Goal: Information Seeking & Learning: Check status

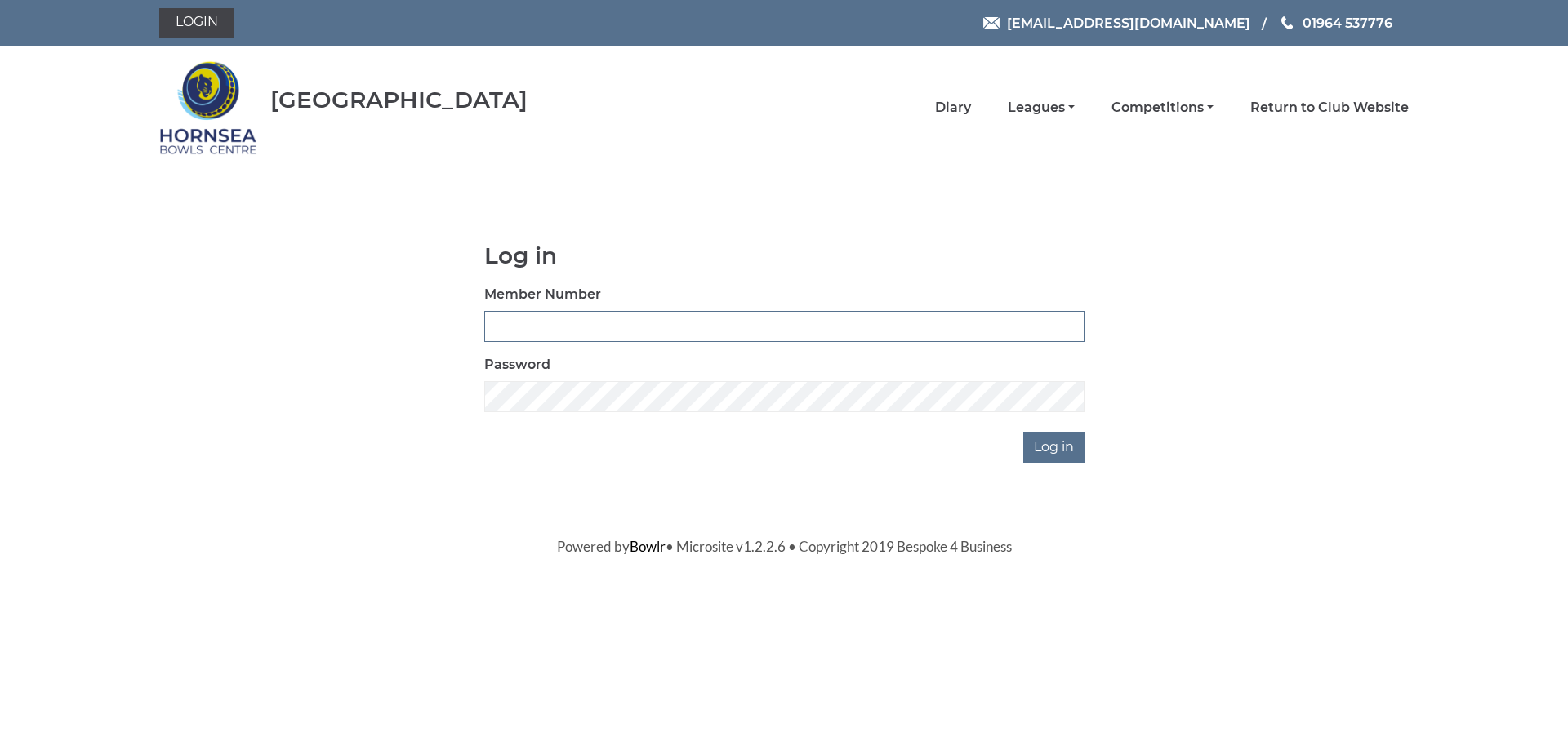
type input "0887"
click at [1066, 452] on input "Log in" at bounding box center [1053, 447] width 61 height 31
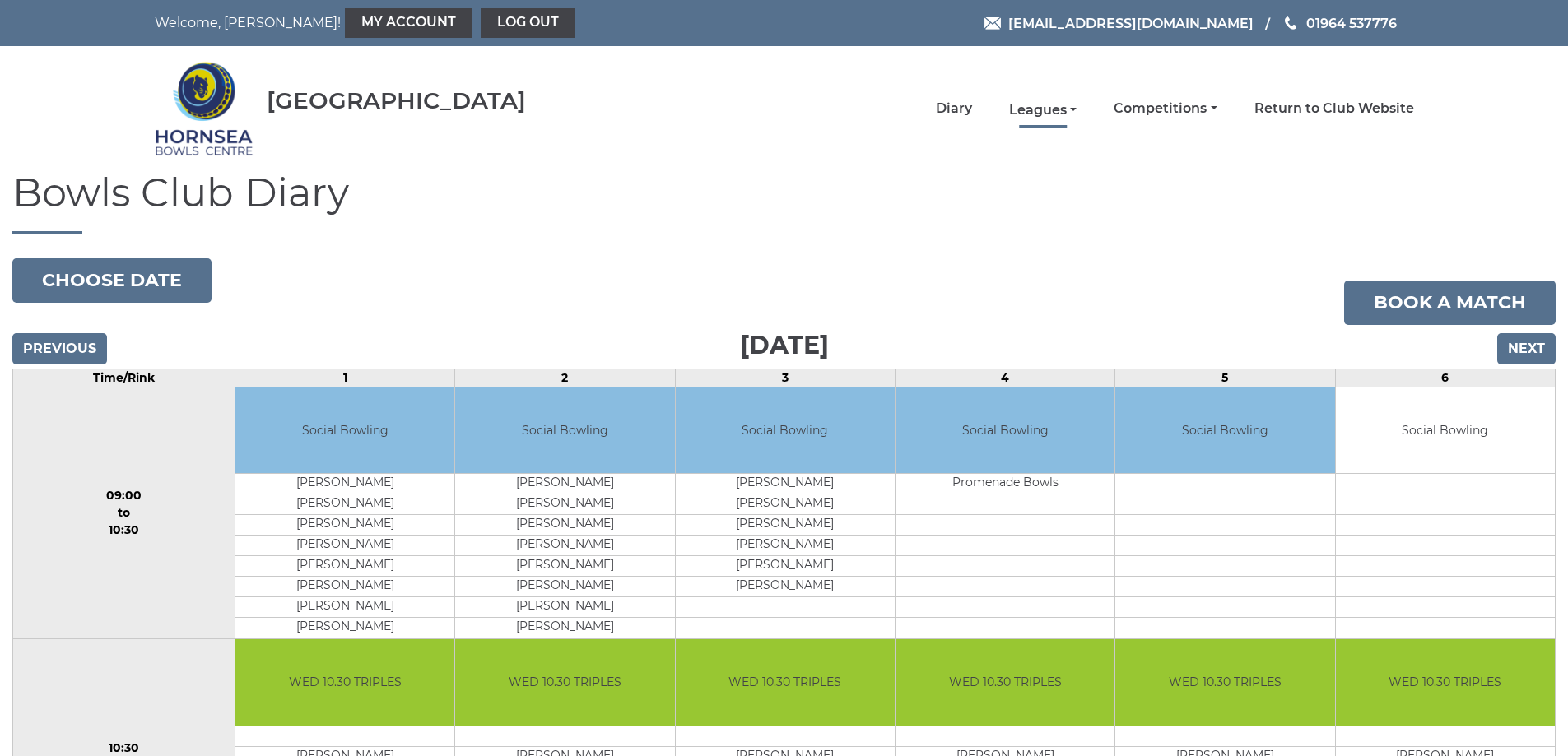
click at [1044, 109] on link "Leagues" at bounding box center [1043, 110] width 68 height 18
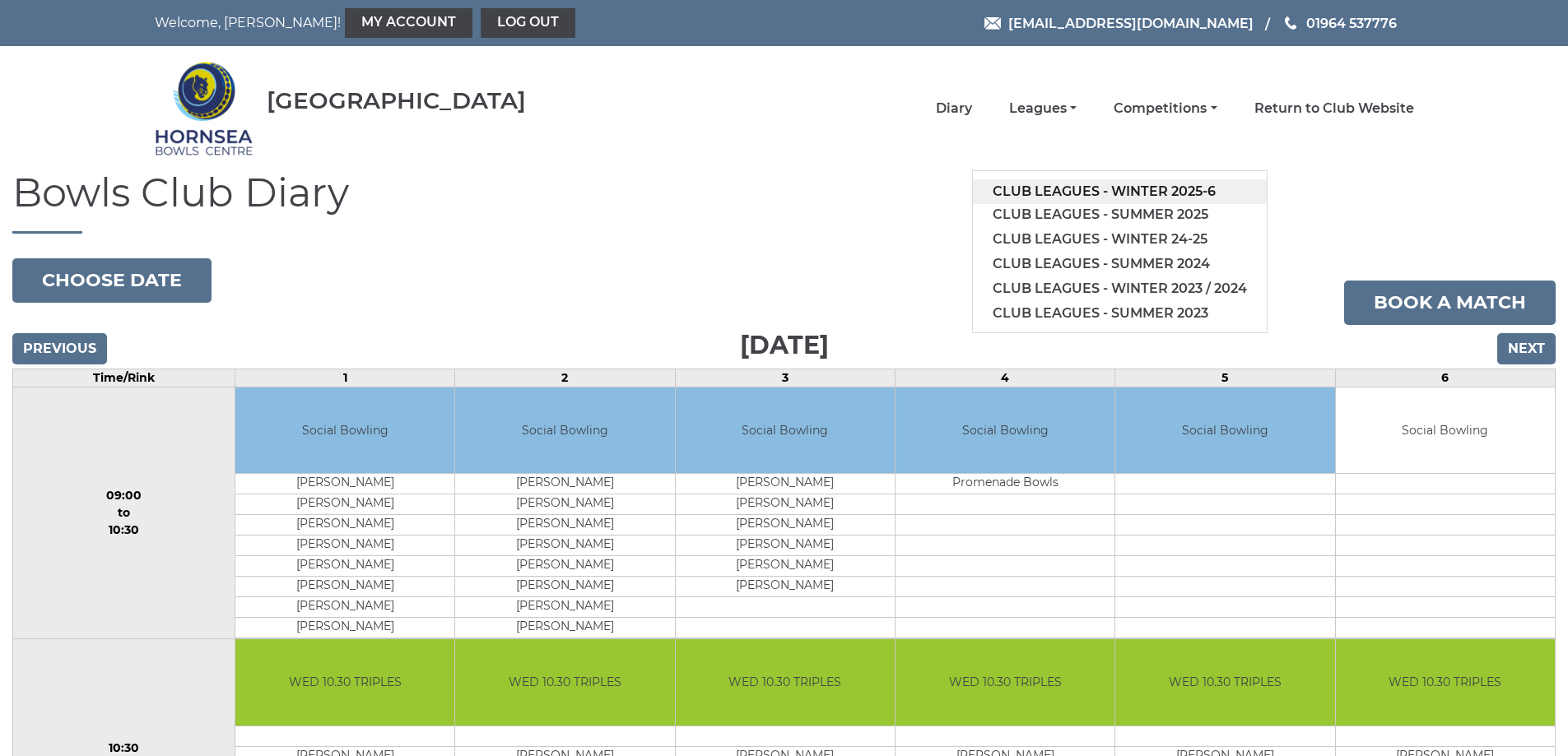
click at [1069, 188] on link "Club leagues - Winter 2025-6" at bounding box center [1119, 192] width 294 height 25
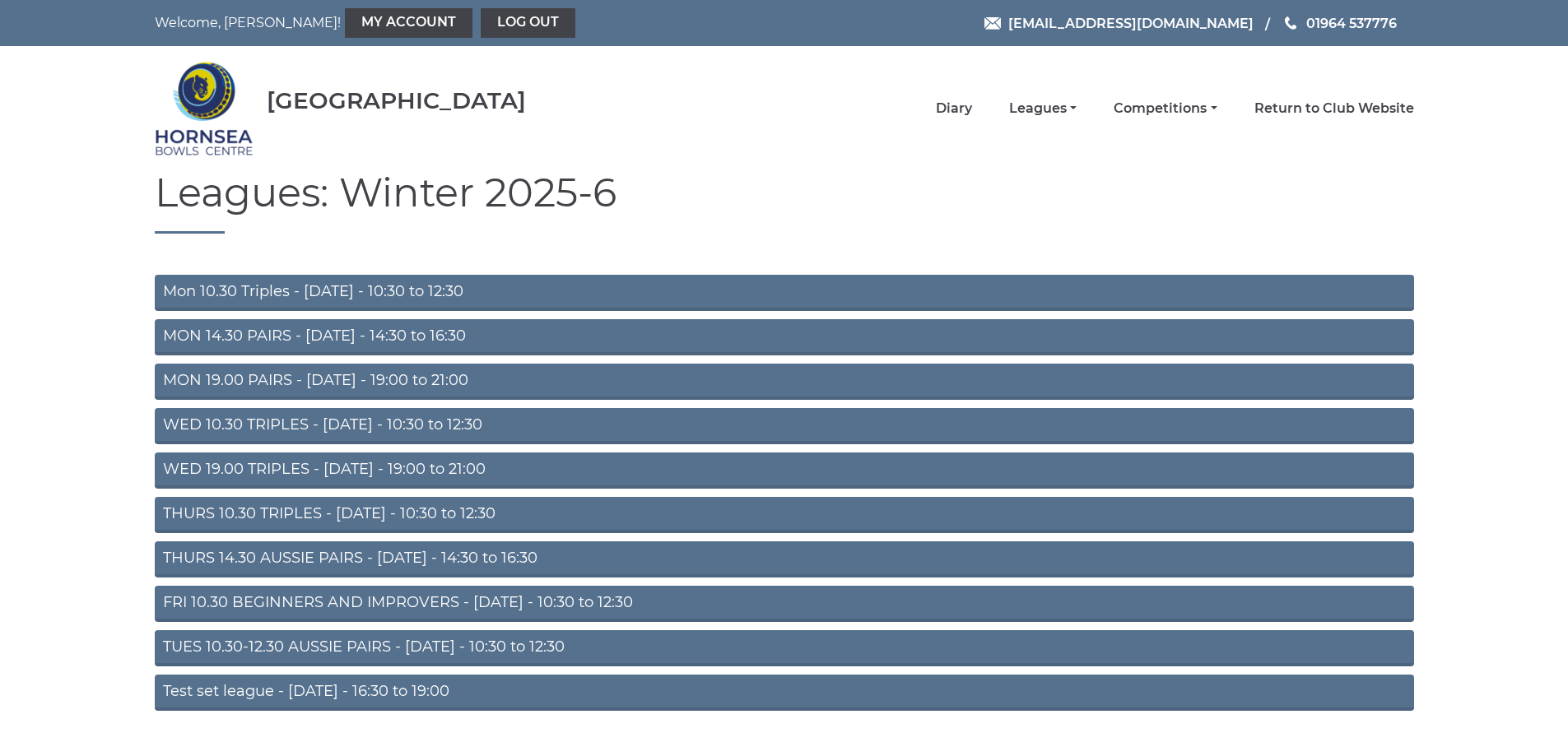
click at [404, 467] on link "WED 19.00 TRIPLES - [DATE] - 19:00 to 21:00" at bounding box center [784, 471] width 1260 height 36
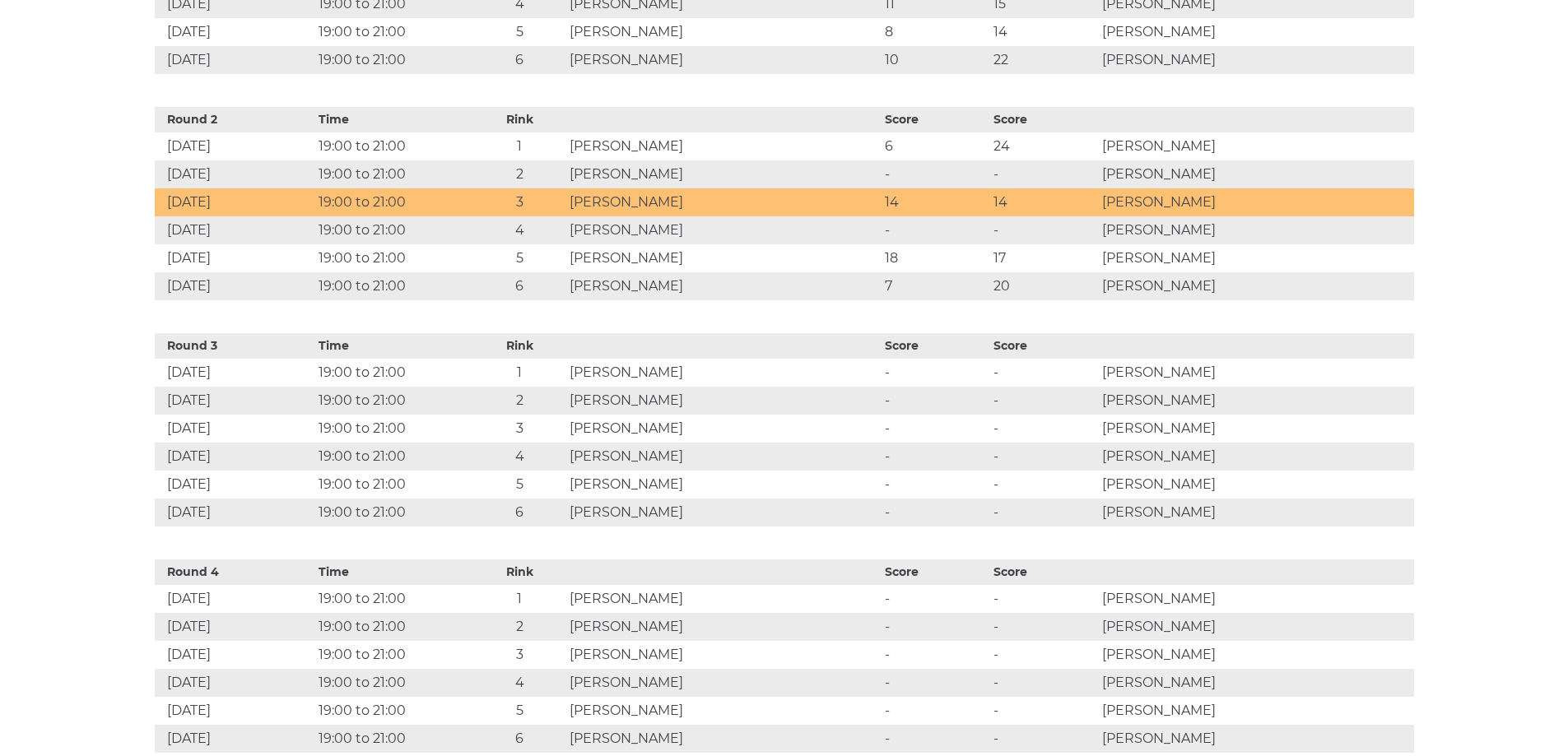
scroll to position [987, 0]
